Goal: Task Accomplishment & Management: Use online tool/utility

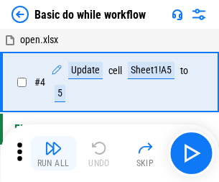
click at [53, 153] on img "button" at bounding box center [53, 147] width 17 height 17
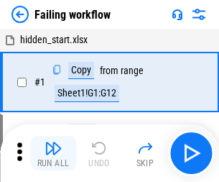
click at [53, 153] on img "button" at bounding box center [53, 147] width 17 height 17
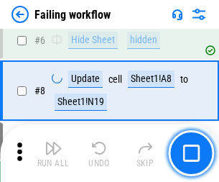
scroll to position [305, 0]
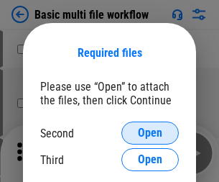
click at [150, 133] on span "Open" at bounding box center [150, 132] width 24 height 11
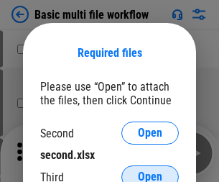
click at [150, 171] on span "Open" at bounding box center [150, 176] width 24 height 11
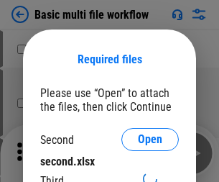
scroll to position [6, 0]
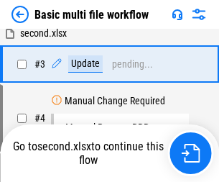
scroll to position [0, 0]
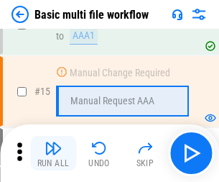
click at [53, 153] on img "button" at bounding box center [53, 147] width 17 height 17
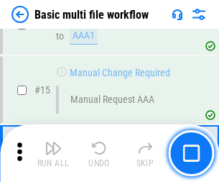
scroll to position [956, 0]
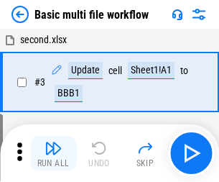
click at [53, 153] on img "button" at bounding box center [53, 147] width 17 height 17
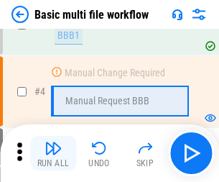
click at [53, 153] on img "button" at bounding box center [53, 147] width 17 height 17
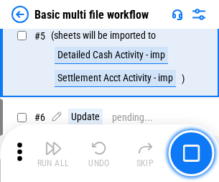
click at [53, 153] on img "button" at bounding box center [53, 147] width 17 height 17
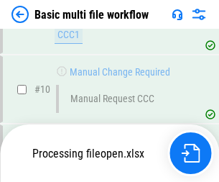
scroll to position [673, 0]
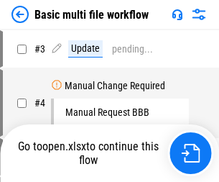
scroll to position [58, 0]
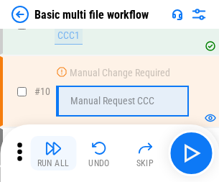
click at [53, 153] on img "button" at bounding box center [53, 147] width 17 height 17
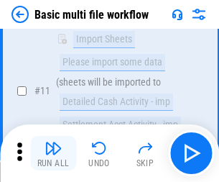
click at [53, 153] on img "button" at bounding box center [53, 147] width 17 height 17
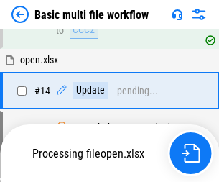
scroll to position [751, 0]
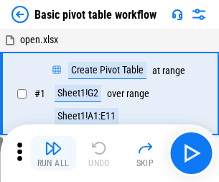
click at [53, 153] on img "button" at bounding box center [53, 147] width 17 height 17
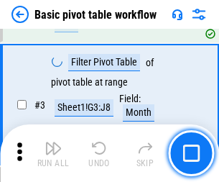
scroll to position [344, 0]
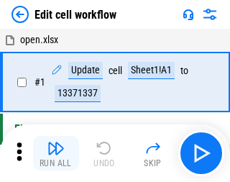
click at [53, 153] on img "button" at bounding box center [55, 147] width 17 height 17
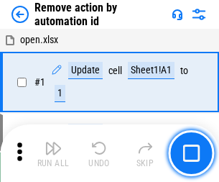
scroll to position [53, 0]
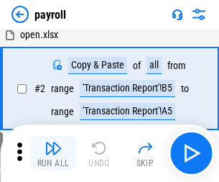
click at [53, 153] on img "button" at bounding box center [53, 147] width 17 height 17
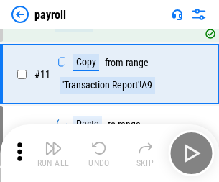
scroll to position [104, 0]
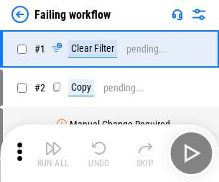
click at [53, 153] on img "button" at bounding box center [53, 147] width 17 height 17
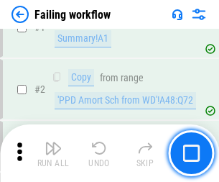
scroll to position [232, 0]
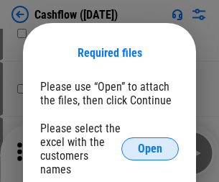
click at [150, 143] on span "Open" at bounding box center [150, 148] width 24 height 11
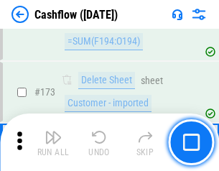
scroll to position [1520, 0]
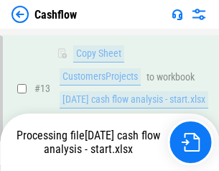
scroll to position [215, 0]
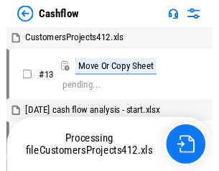
scroll to position [17, 0]
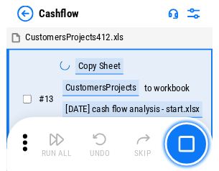
scroll to position [17, 0]
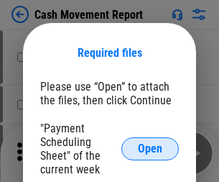
click at [150, 149] on span "Open" at bounding box center [150, 148] width 24 height 11
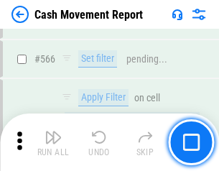
scroll to position [6583, 0]
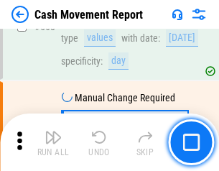
click at [53, 142] on img "button" at bounding box center [53, 137] width 17 height 17
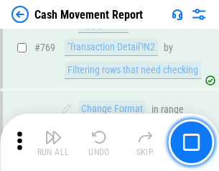
scroll to position [7981, 0]
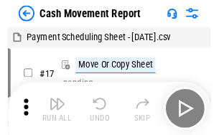
scroll to position [26, 0]
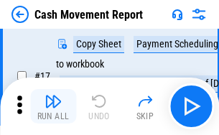
click at [53, 106] on img "button" at bounding box center [53, 101] width 17 height 17
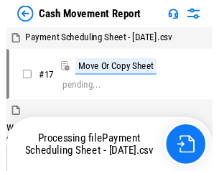
scroll to position [8, 0]
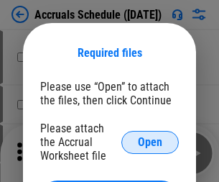
click at [150, 141] on span "Open" at bounding box center [150, 141] width 24 height 11
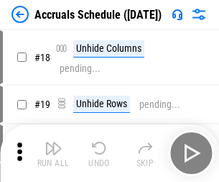
scroll to position [138, 0]
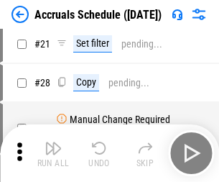
click at [53, 153] on img "button" at bounding box center [53, 147] width 17 height 17
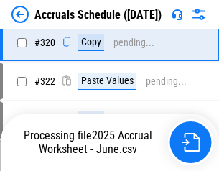
scroll to position [2672, 0]
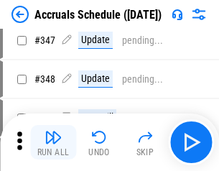
click at [53, 142] on img "button" at bounding box center [53, 137] width 17 height 17
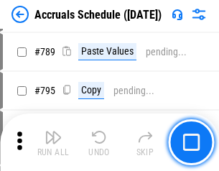
scroll to position [6034, 0]
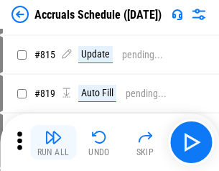
click at [53, 142] on img "button" at bounding box center [53, 137] width 17 height 17
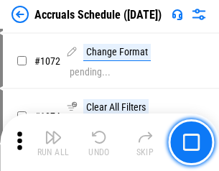
scroll to position [8412, 0]
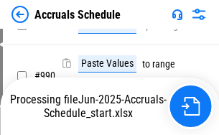
scroll to position [7103, 0]
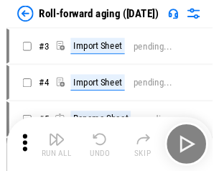
scroll to position [2, 0]
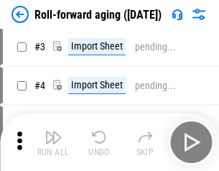
click at [53, 142] on img "button" at bounding box center [53, 137] width 17 height 17
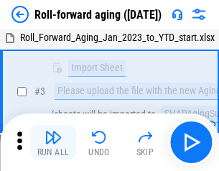
click at [53, 142] on img "button" at bounding box center [53, 137] width 17 height 17
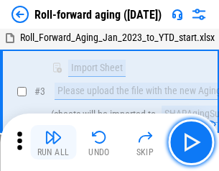
scroll to position [93, 0]
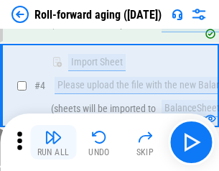
click at [53, 142] on img "button" at bounding box center [53, 137] width 17 height 17
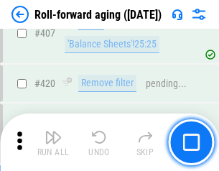
scroll to position [4981, 0]
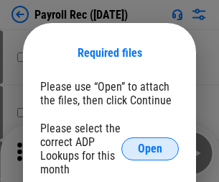
click at [150, 149] on span "Open" at bounding box center [150, 148] width 24 height 11
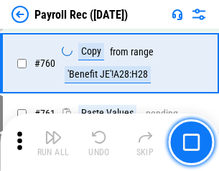
scroll to position [8687, 0]
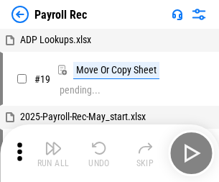
click at [53, 153] on img "button" at bounding box center [53, 147] width 17 height 17
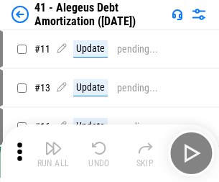
click at [53, 153] on img "button" at bounding box center [53, 147] width 17 height 17
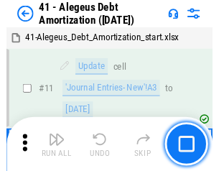
scroll to position [177, 0]
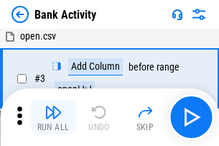
click at [53, 117] on img "button" at bounding box center [53, 111] width 17 height 17
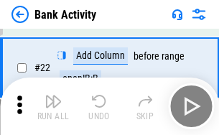
scroll to position [385, 0]
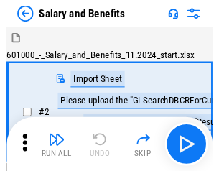
scroll to position [19, 0]
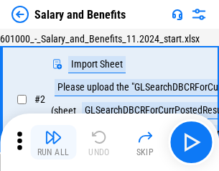
click at [53, 142] on img "button" at bounding box center [53, 137] width 17 height 17
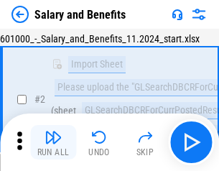
click at [53, 142] on img "button" at bounding box center [53, 137] width 17 height 17
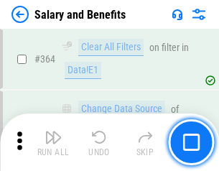
scroll to position [6764, 0]
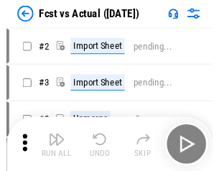
scroll to position [19, 0]
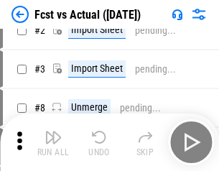
click at [53, 142] on img "button" at bounding box center [53, 137] width 17 height 17
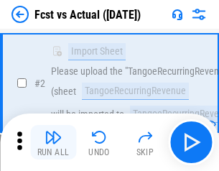
click at [53, 142] on img "button" at bounding box center [53, 137] width 17 height 17
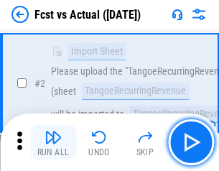
scroll to position [134, 0]
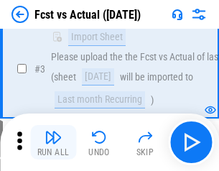
click at [53, 142] on img "button" at bounding box center [53, 137] width 17 height 17
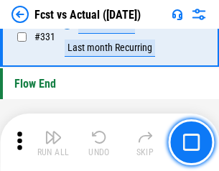
scroll to position [6875, 0]
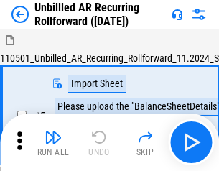
scroll to position [31, 0]
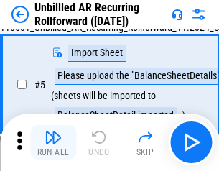
click at [53, 142] on img "button" at bounding box center [53, 137] width 17 height 17
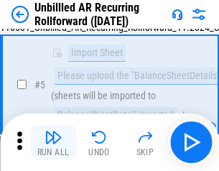
click at [53, 142] on img "button" at bounding box center [53, 137] width 17 height 17
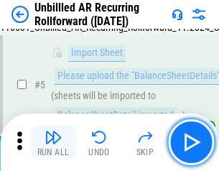
scroll to position [135, 0]
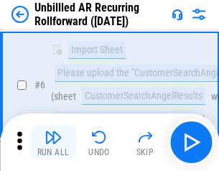
click at [53, 142] on img "button" at bounding box center [53, 137] width 17 height 17
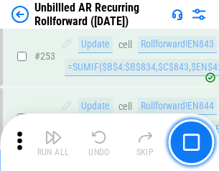
scroll to position [4879, 0]
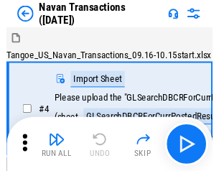
scroll to position [23, 0]
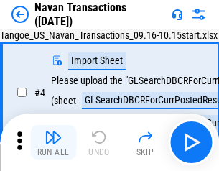
click at [53, 142] on img "button" at bounding box center [53, 137] width 17 height 17
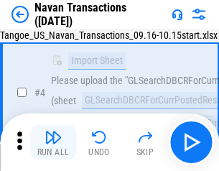
click at [53, 142] on img "button" at bounding box center [53, 137] width 17 height 17
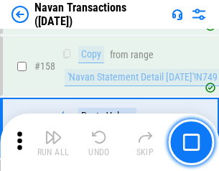
scroll to position [4657, 0]
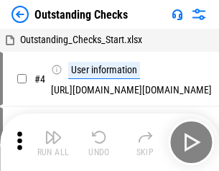
click at [53, 142] on img "button" at bounding box center [53, 137] width 17 height 17
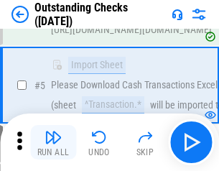
click at [53, 142] on img "button" at bounding box center [53, 137] width 17 height 17
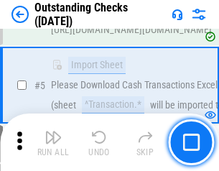
scroll to position [150, 0]
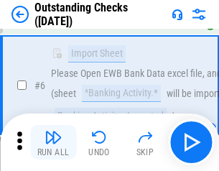
click at [53, 142] on img "button" at bounding box center [53, 137] width 17 height 17
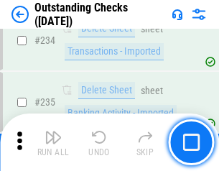
scroll to position [4362, 0]
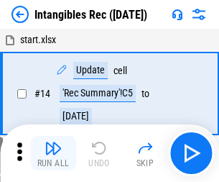
click at [53, 153] on img "button" at bounding box center [53, 147] width 17 height 17
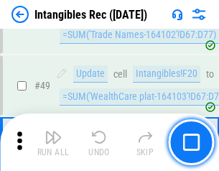
scroll to position [559, 0]
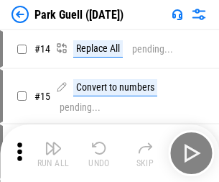
click at [53, 142] on img "button" at bounding box center [53, 147] width 17 height 17
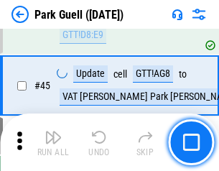
scroll to position [1796, 0]
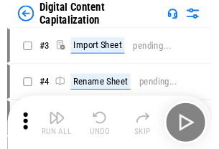
scroll to position [42, 0]
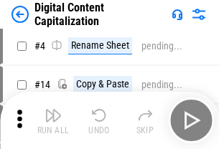
click at [53, 121] on img "button" at bounding box center [53, 115] width 17 height 17
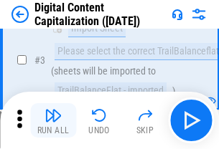
click at [53, 121] on img "button" at bounding box center [53, 115] width 17 height 17
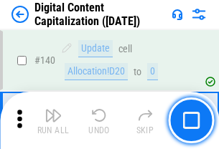
scroll to position [1523, 0]
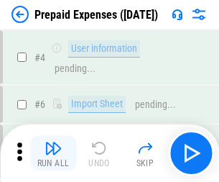
click at [53, 142] on img "button" at bounding box center [53, 147] width 17 height 17
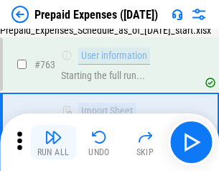
click at [53, 142] on img "button" at bounding box center [53, 137] width 17 height 17
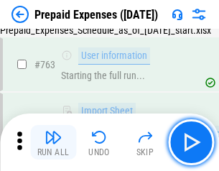
scroll to position [4066, 0]
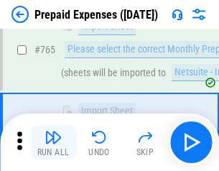
click at [53, 142] on img "button" at bounding box center [53, 137] width 17 height 17
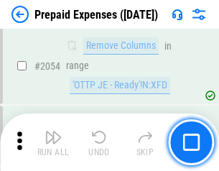
scroll to position [15014, 0]
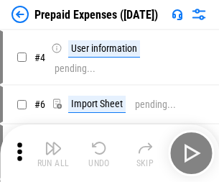
click at [53, 153] on img "button" at bounding box center [53, 147] width 17 height 17
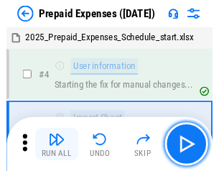
scroll to position [63, 0]
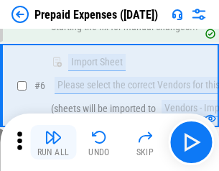
click at [53, 142] on img "button" at bounding box center [53, 137] width 17 height 17
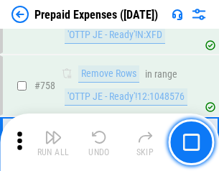
scroll to position [5118, 0]
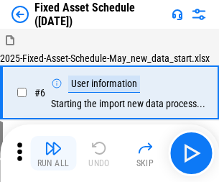
click at [53, 153] on img "button" at bounding box center [53, 147] width 17 height 17
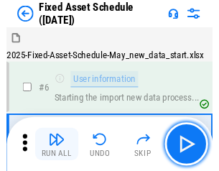
scroll to position [78, 0]
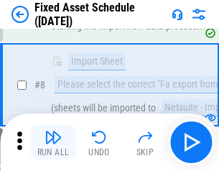
click at [53, 142] on img "button" at bounding box center [53, 137] width 17 height 17
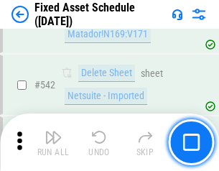
scroll to position [5121, 0]
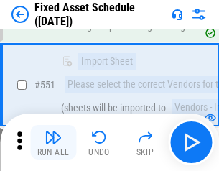
click at [53, 142] on img "button" at bounding box center [53, 137] width 17 height 17
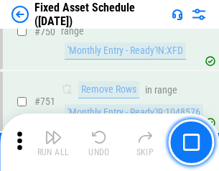
scroll to position [7002, 0]
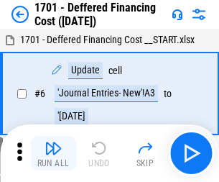
click at [53, 153] on img "button" at bounding box center [53, 147] width 17 height 17
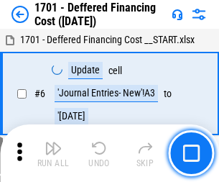
scroll to position [172, 0]
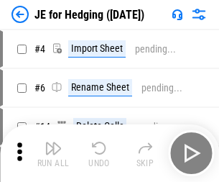
click at [53, 142] on img "button" at bounding box center [53, 147] width 17 height 17
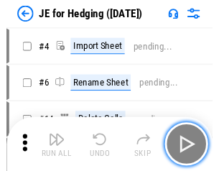
scroll to position [2, 0]
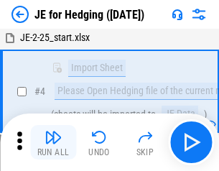
click at [53, 142] on img "button" at bounding box center [53, 137] width 17 height 17
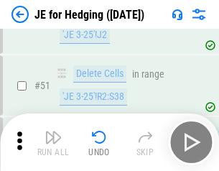
scroll to position [930, 0]
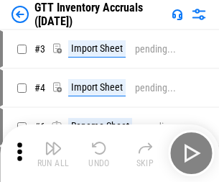
click at [53, 142] on img "button" at bounding box center [53, 147] width 17 height 17
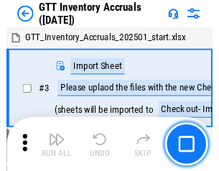
scroll to position [2, 0]
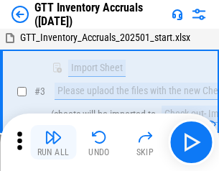
click at [53, 142] on img "button" at bounding box center [53, 137] width 17 height 17
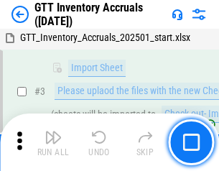
scroll to position [93, 0]
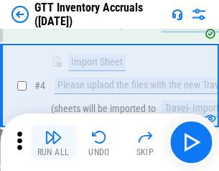
click at [53, 142] on img "button" at bounding box center [53, 137] width 17 height 17
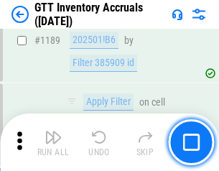
scroll to position [11729, 0]
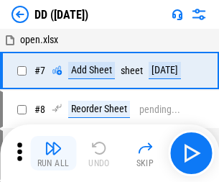
click at [53, 153] on img "button" at bounding box center [53, 147] width 17 height 17
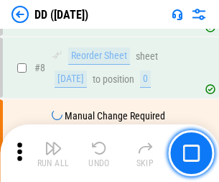
scroll to position [139, 0]
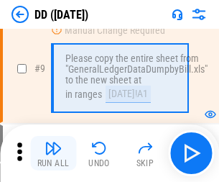
click at [53, 153] on img "button" at bounding box center [53, 147] width 17 height 17
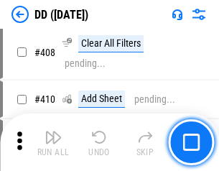
scroll to position [6426, 0]
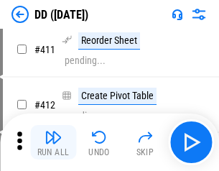
click at [53, 142] on img "button" at bounding box center [53, 137] width 17 height 17
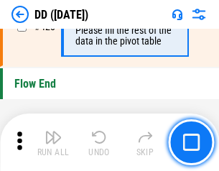
scroll to position [6875, 0]
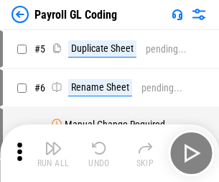
click at [53, 153] on img "button" at bounding box center [53, 147] width 17 height 17
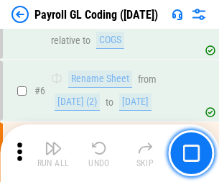
scroll to position [172, 0]
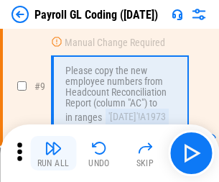
click at [53, 153] on img "button" at bounding box center [53, 147] width 17 height 17
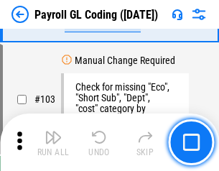
scroll to position [3370, 0]
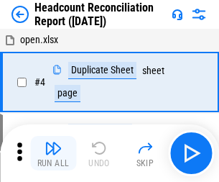
click at [53, 153] on img "button" at bounding box center [53, 147] width 17 height 17
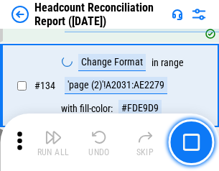
scroll to position [1727, 0]
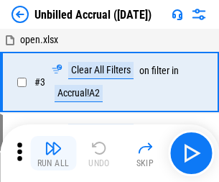
click at [53, 153] on img "button" at bounding box center [53, 147] width 17 height 17
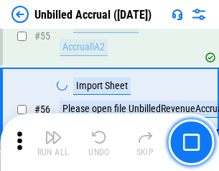
scroll to position [1500, 0]
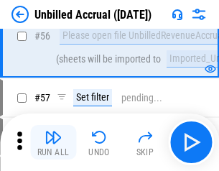
click at [53, 142] on img "button" at bounding box center [53, 137] width 17 height 17
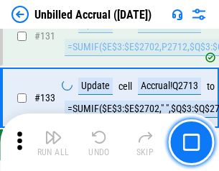
scroll to position [4278, 0]
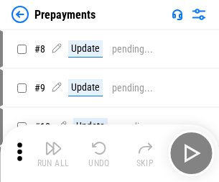
click at [53, 153] on img "button" at bounding box center [53, 147] width 17 height 17
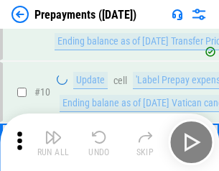
scroll to position [90, 0]
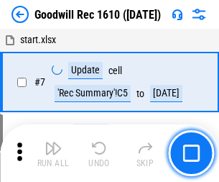
scroll to position [246, 0]
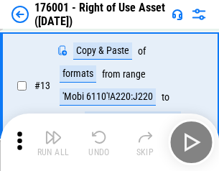
scroll to position [93, 0]
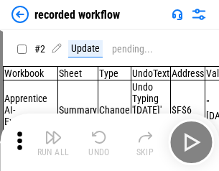
click at [53, 142] on img "button" at bounding box center [53, 137] width 17 height 17
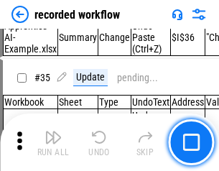
scroll to position [4489, 0]
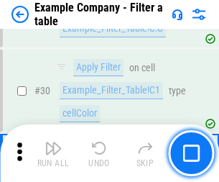
scroll to position [1314, 0]
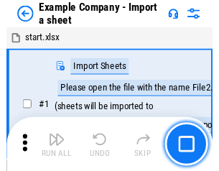
scroll to position [22, 0]
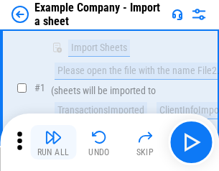
click at [53, 142] on img "button" at bounding box center [53, 137] width 17 height 17
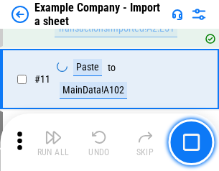
scroll to position [317, 0]
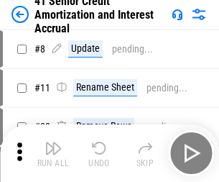
click at [53, 142] on img "button" at bounding box center [53, 147] width 17 height 17
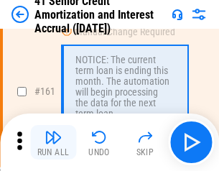
click at [53, 142] on img "button" at bounding box center [53, 137] width 17 height 17
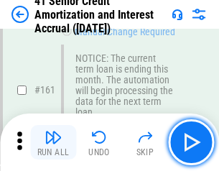
scroll to position [1536, 0]
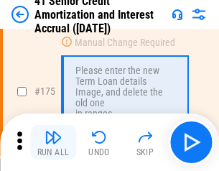
click at [53, 142] on img "button" at bounding box center [53, 137] width 17 height 17
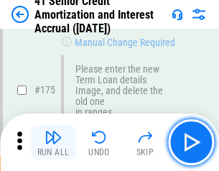
scroll to position [1682, 0]
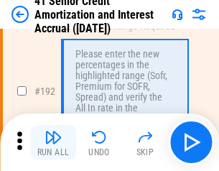
click at [53, 142] on img "button" at bounding box center [53, 137] width 17 height 17
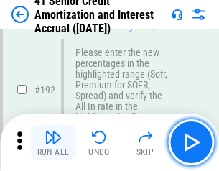
scroll to position [1833, 0]
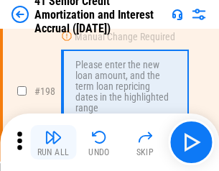
click at [53, 142] on img "button" at bounding box center [53, 137] width 17 height 17
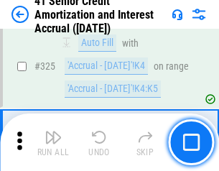
scroll to position [3669, 0]
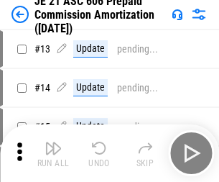
click at [53, 142] on img "button" at bounding box center [53, 147] width 17 height 17
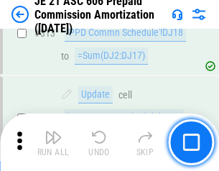
scroll to position [2682, 0]
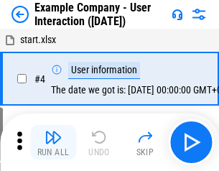
click at [53, 142] on img "button" at bounding box center [53, 137] width 17 height 17
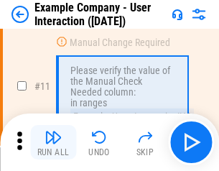
click at [53, 142] on img "button" at bounding box center [53, 137] width 17 height 17
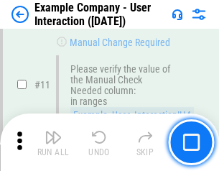
scroll to position [311, 0]
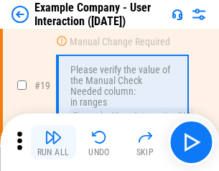
click at [53, 142] on img "button" at bounding box center [53, 137] width 17 height 17
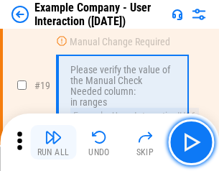
click at [53, 142] on img "button" at bounding box center [53, 137] width 17 height 17
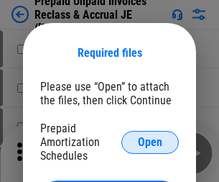
click at [150, 141] on span "Open" at bounding box center [150, 141] width 24 height 11
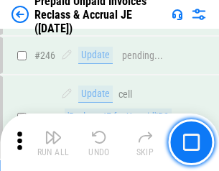
scroll to position [1939, 0]
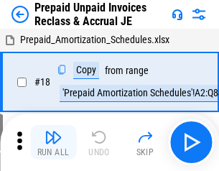
click at [53, 142] on img "button" at bounding box center [53, 137] width 17 height 17
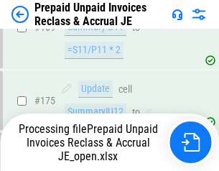
scroll to position [1939, 0]
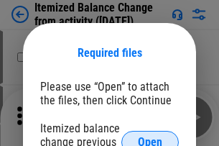
click at [150, 136] on span "Open" at bounding box center [150, 141] width 24 height 11
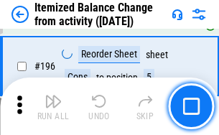
scroll to position [2764, 0]
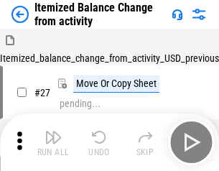
scroll to position [22, 0]
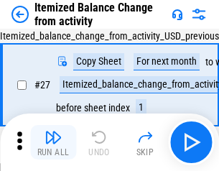
click at [53, 142] on img "button" at bounding box center [53, 137] width 17 height 17
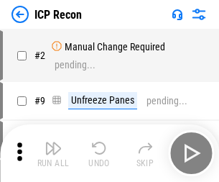
scroll to position [6, 0]
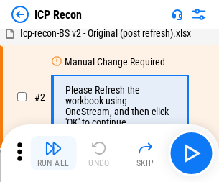
click at [53, 153] on img "button" at bounding box center [53, 147] width 17 height 17
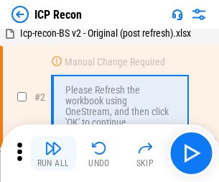
click at [53, 153] on img "button" at bounding box center [53, 147] width 17 height 17
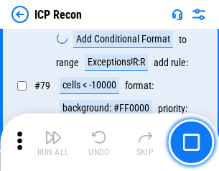
scroll to position [1408, 0]
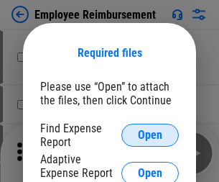
click at [150, 135] on span "Open" at bounding box center [150, 134] width 24 height 11
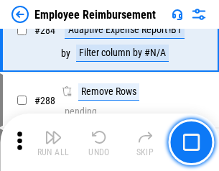
scroll to position [3904, 0]
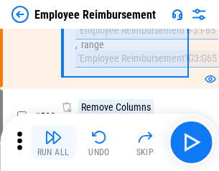
click at [53, 142] on img "button" at bounding box center [53, 137] width 17 height 17
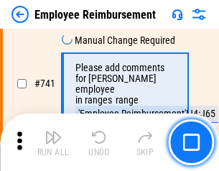
scroll to position [10077, 0]
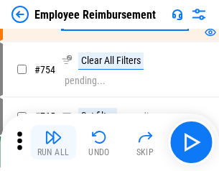
click at [53, 142] on img "button" at bounding box center [53, 137] width 17 height 17
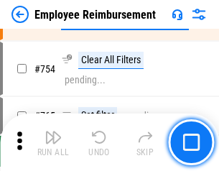
click at [53, 142] on img "button" at bounding box center [53, 137] width 17 height 17
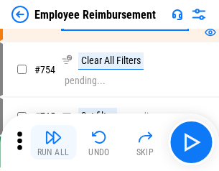
click at [53, 142] on img "button" at bounding box center [53, 137] width 17 height 17
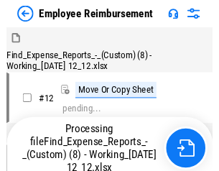
scroll to position [49, 0]
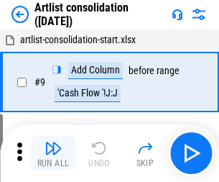
click at [53, 153] on img "button" at bounding box center [53, 147] width 17 height 17
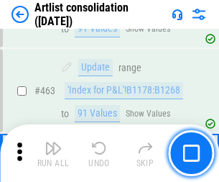
scroll to position [6289, 0]
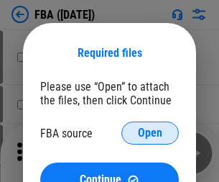
click at [150, 133] on span "Open" at bounding box center [150, 132] width 24 height 11
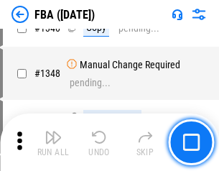
scroll to position [15195, 0]
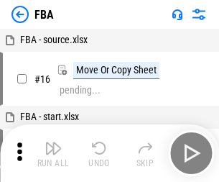
scroll to position [14, 0]
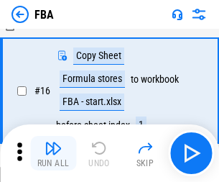
click at [53, 153] on img "button" at bounding box center [53, 147] width 17 height 17
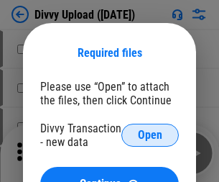
click at [150, 135] on span "Open" at bounding box center [150, 134] width 24 height 11
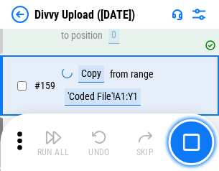
scroll to position [1487, 0]
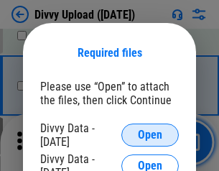
click at [150, 135] on span "Open" at bounding box center [150, 134] width 24 height 11
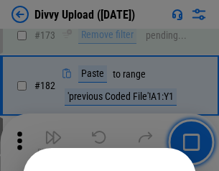
scroll to position [1612, 0]
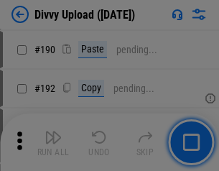
scroll to position [1813, 0]
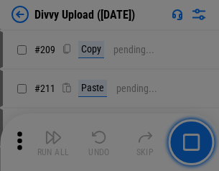
scroll to position [2440, 0]
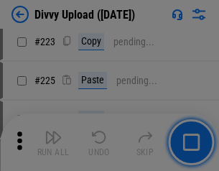
scroll to position [2866, 0]
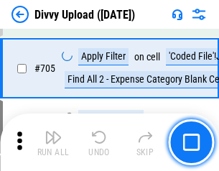
scroll to position [9826, 0]
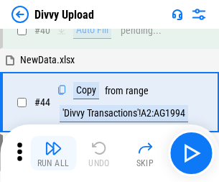
click at [53, 153] on img "button" at bounding box center [53, 147] width 17 height 17
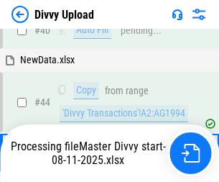
scroll to position [158, 0]
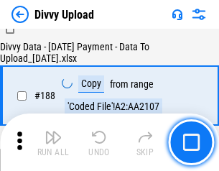
scroll to position [1691, 0]
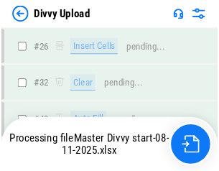
scroll to position [1487, 0]
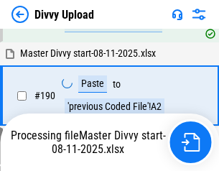
scroll to position [1924, 0]
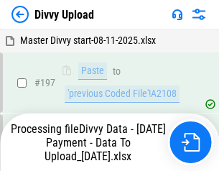
scroll to position [2241, 0]
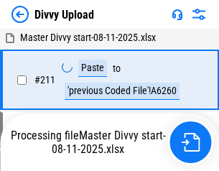
scroll to position [2874, 0]
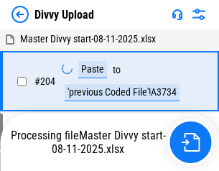
scroll to position [2558, 0]
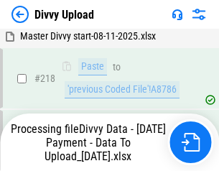
scroll to position [3191, 0]
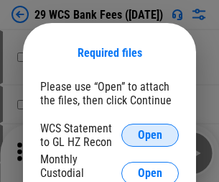
click at [150, 135] on span "Open" at bounding box center [150, 134] width 24 height 11
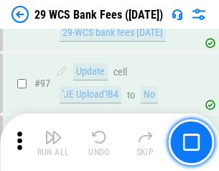
scroll to position [1400, 0]
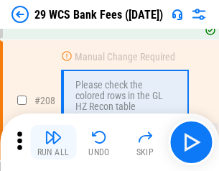
click at [53, 142] on img "button" at bounding box center [53, 137] width 17 height 17
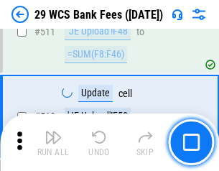
scroll to position [7227, 0]
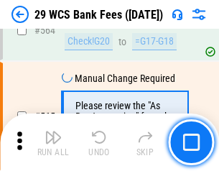
click at [53, 142] on img "button" at bounding box center [53, 137] width 17 height 17
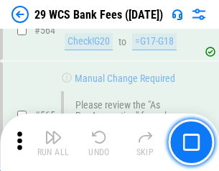
scroll to position [7768, 0]
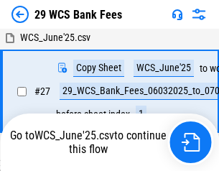
scroll to position [287, 0]
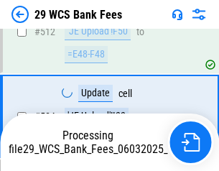
scroll to position [7582, 0]
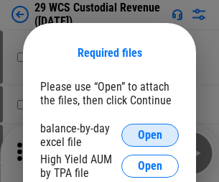
click at [150, 135] on span "Open" at bounding box center [150, 134] width 24 height 11
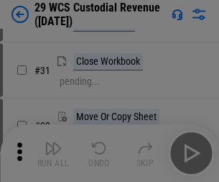
scroll to position [308, 0]
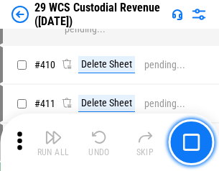
scroll to position [6653, 0]
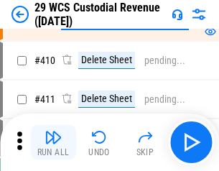
click at [53, 142] on img "button" at bounding box center [53, 137] width 17 height 17
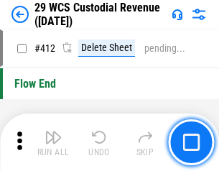
scroll to position [6860, 0]
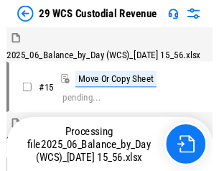
scroll to position [34, 0]
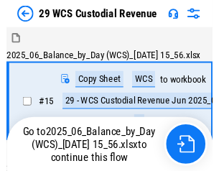
scroll to position [27, 0]
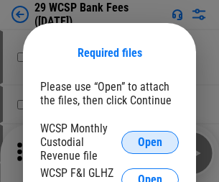
click at [150, 141] on span "Open" at bounding box center [150, 141] width 24 height 11
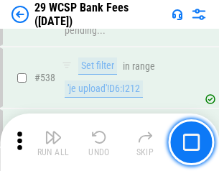
scroll to position [5519, 0]
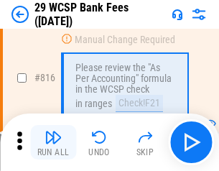
click at [53, 142] on img "button" at bounding box center [53, 137] width 17 height 17
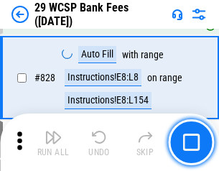
scroll to position [9113, 0]
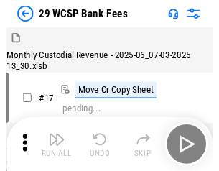
scroll to position [34, 0]
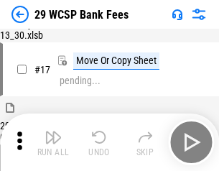
click at [53, 142] on img "button" at bounding box center [53, 137] width 17 height 17
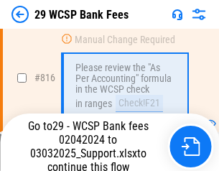
scroll to position [8758, 0]
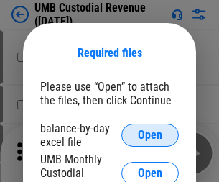
click at [150, 135] on span "Open" at bounding box center [150, 134] width 24 height 11
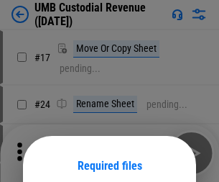
scroll to position [113, 0]
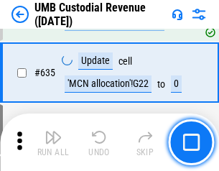
scroll to position [7517, 0]
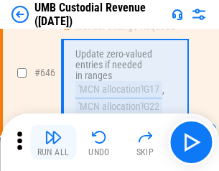
click at [53, 142] on img "button" at bounding box center [53, 137] width 17 height 17
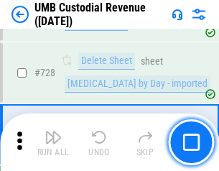
scroll to position [8860, 0]
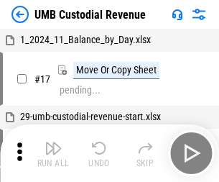
scroll to position [11, 0]
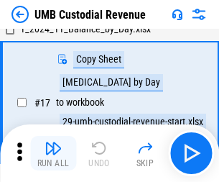
click at [53, 153] on img "button" at bounding box center [53, 147] width 17 height 17
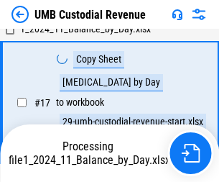
scroll to position [284, 0]
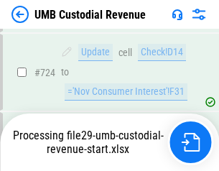
scroll to position [8766, 0]
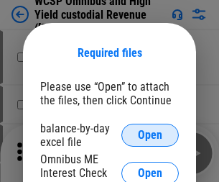
click at [150, 135] on span "Open" at bounding box center [150, 134] width 24 height 11
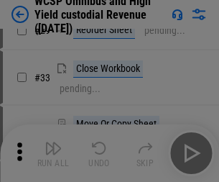
scroll to position [328, 0]
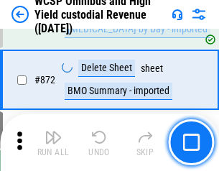
scroll to position [12156, 0]
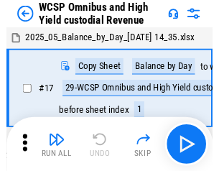
scroll to position [8, 0]
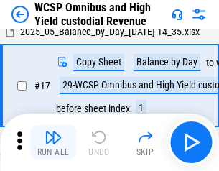
click at [53, 142] on img "button" at bounding box center [53, 137] width 17 height 17
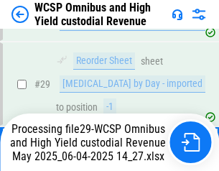
scroll to position [299, 0]
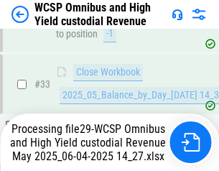
scroll to position [638, 0]
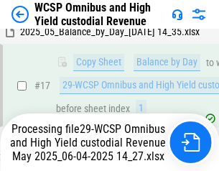
scroll to position [299, 0]
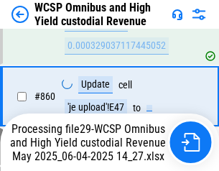
scroll to position [12000, 0]
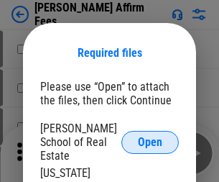
click at [150, 136] on span "Open" at bounding box center [150, 141] width 24 height 11
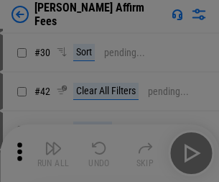
scroll to position [292, 0]
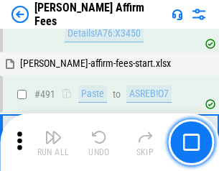
scroll to position [3906, 0]
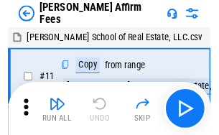
scroll to position [14, 0]
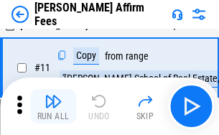
click at [53, 106] on img "button" at bounding box center [53, 101] width 17 height 17
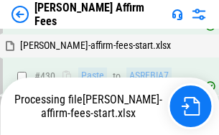
scroll to position [3198, 0]
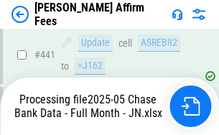
scroll to position [3767, 0]
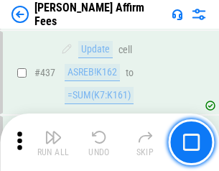
scroll to position [3749, 0]
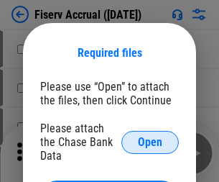
click at [150, 136] on span "Open" at bounding box center [150, 141] width 24 height 11
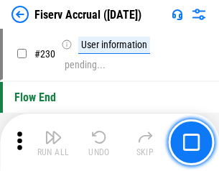
scroll to position [4551, 0]
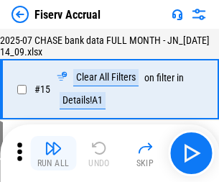
click at [53, 153] on img "button" at bounding box center [53, 147] width 17 height 17
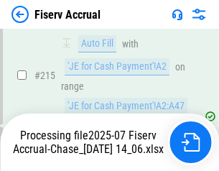
scroll to position [4359, 0]
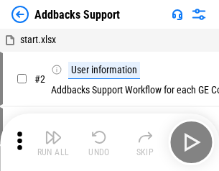
click at [53, 142] on img "button" at bounding box center [53, 137] width 17 height 17
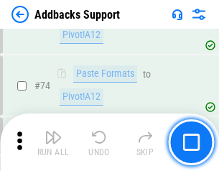
scroll to position [1046, 0]
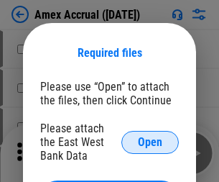
click at [150, 141] on span "Open" at bounding box center [150, 141] width 24 height 11
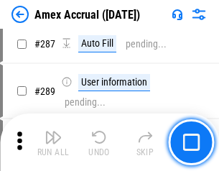
scroll to position [4119, 0]
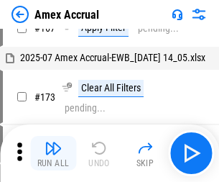
click at [53, 153] on img "button" at bounding box center [53, 147] width 17 height 17
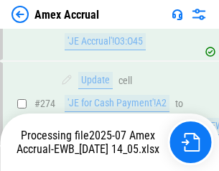
scroll to position [4280, 0]
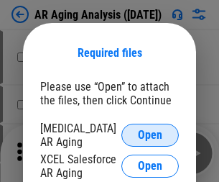
click at [150, 133] on span "Open" at bounding box center [150, 134] width 24 height 11
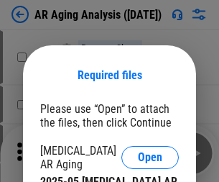
scroll to position [22, 0]
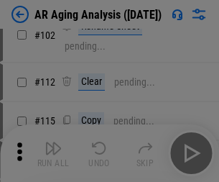
scroll to position [198, 0]
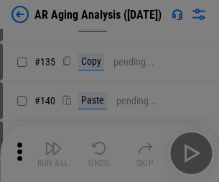
scroll to position [432, 0]
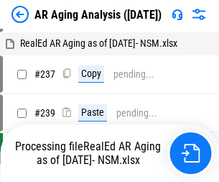
scroll to position [14, 0]
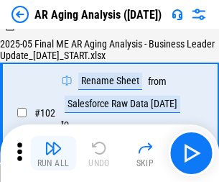
click at [53, 153] on img "button" at bounding box center [53, 147] width 17 height 17
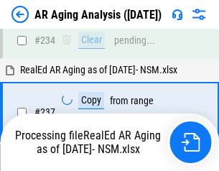
scroll to position [2226, 0]
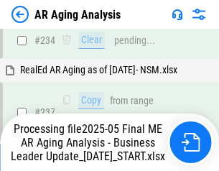
scroll to position [2210, 0]
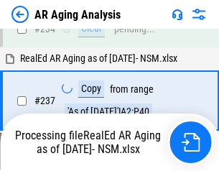
scroll to position [2210, 0]
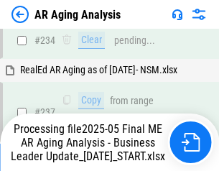
scroll to position [2210, 0]
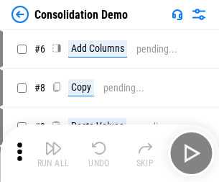
click at [53, 153] on img "button" at bounding box center [53, 147] width 17 height 17
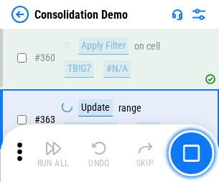
scroll to position [4814, 0]
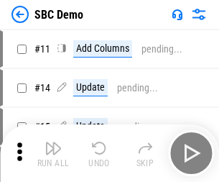
click at [53, 153] on img "button" at bounding box center [53, 147] width 17 height 17
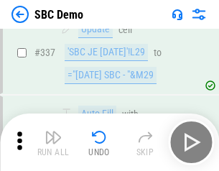
scroll to position [3778, 0]
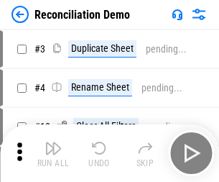
click at [53, 153] on img "button" at bounding box center [53, 147] width 17 height 17
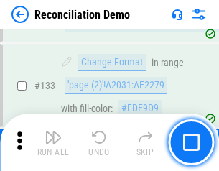
scroll to position [1706, 0]
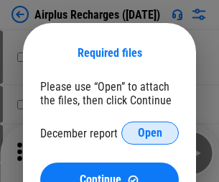
click at [150, 133] on span "Open" at bounding box center [150, 132] width 24 height 11
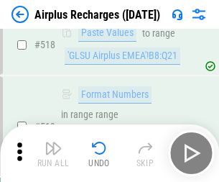
scroll to position [6181, 0]
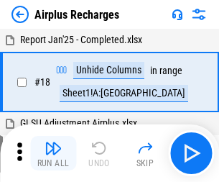
click at [53, 153] on img "button" at bounding box center [53, 147] width 17 height 17
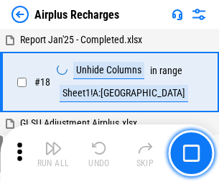
scroll to position [63, 0]
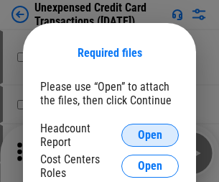
click at [150, 135] on span "Open" at bounding box center [150, 134] width 24 height 11
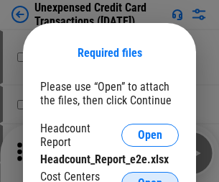
click at [150, 177] on span "Open" at bounding box center [150, 182] width 24 height 11
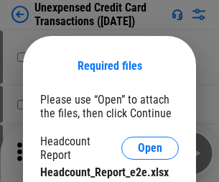
scroll to position [13, 0]
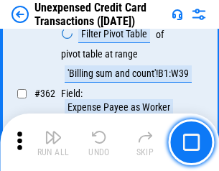
scroll to position [3694, 0]
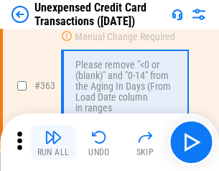
click at [53, 142] on img "button" at bounding box center [53, 137] width 17 height 17
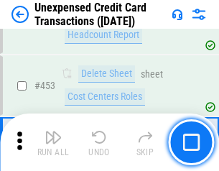
scroll to position [4899, 0]
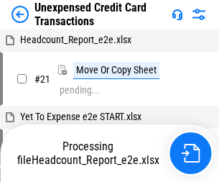
scroll to position [22, 0]
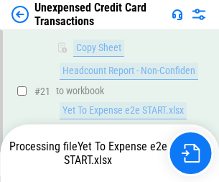
scroll to position [233, 0]
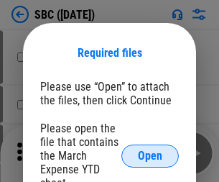
click at [150, 155] on span "Open" at bounding box center [150, 155] width 24 height 11
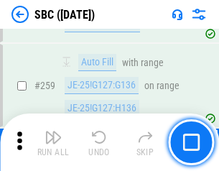
scroll to position [2807, 0]
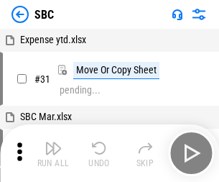
scroll to position [14, 0]
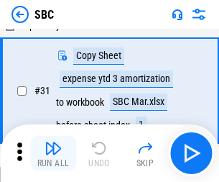
click at [53, 153] on img "button" at bounding box center [53, 147] width 17 height 17
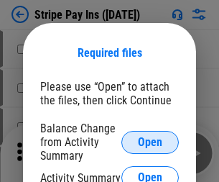
click at [150, 141] on span "Open" at bounding box center [150, 141] width 24 height 11
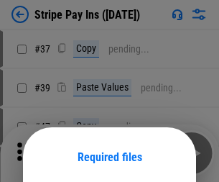
scroll to position [104, 0]
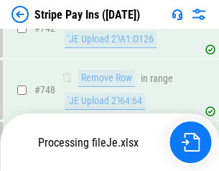
scroll to position [7446, 0]
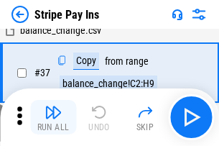
click at [53, 117] on img "button" at bounding box center [53, 111] width 17 height 17
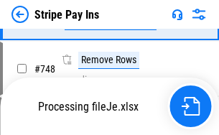
scroll to position [7415, 0]
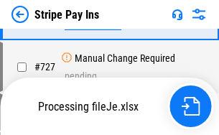
scroll to position [7415, 0]
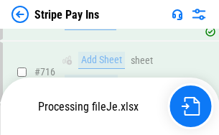
scroll to position [7415, 0]
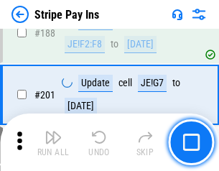
scroll to position [2045, 0]
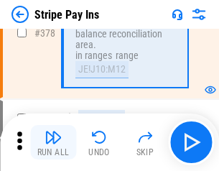
click at [53, 142] on img "button" at bounding box center [53, 137] width 17 height 17
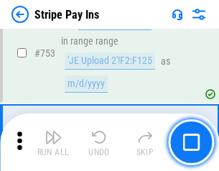
scroll to position [7397, 0]
